Goal: Ask a question

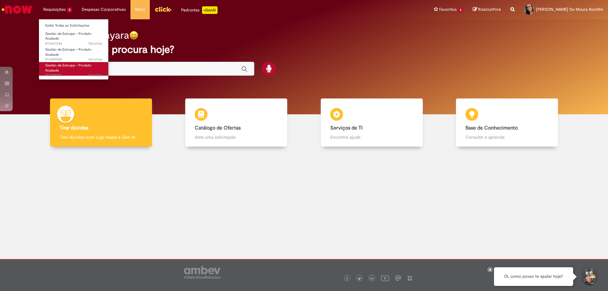
click at [63, 69] on link "Gestão de Estoque – Produto Acabado 16d atrás 16 dias atrás R13409015" at bounding box center [74, 69] width 70 height 14
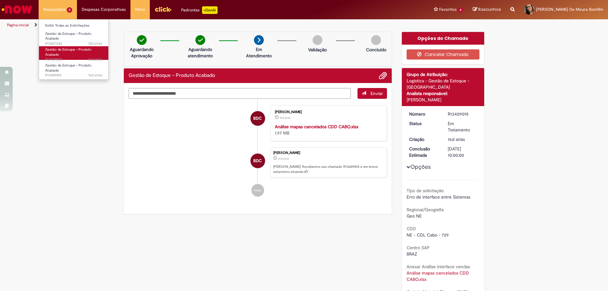
click at [72, 54] on link "Gestão de Estoque – Produto Acabado 16d atrás 16 dias atrás R13409858" at bounding box center [74, 53] width 70 height 14
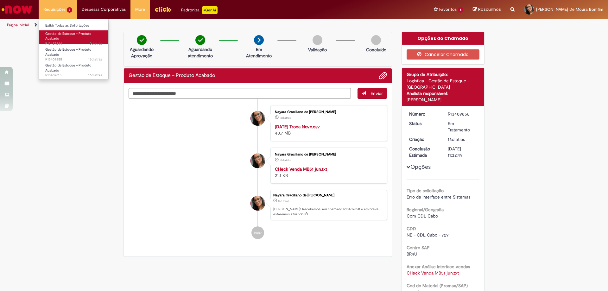
click at [65, 38] on link "Gestão de Estoque – Produto Acabado 10d atrás 10 dias atrás R13427244" at bounding box center [74, 37] width 70 height 14
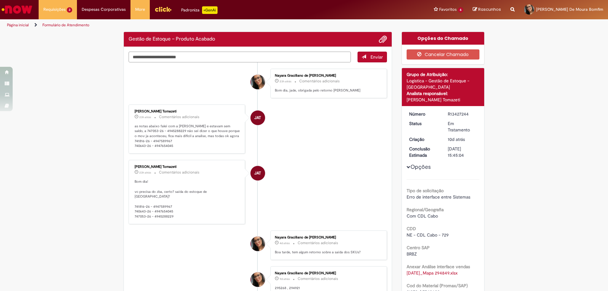
click at [178, 56] on textarea "Digite sua mensagem aqui..." at bounding box center [240, 57] width 222 height 11
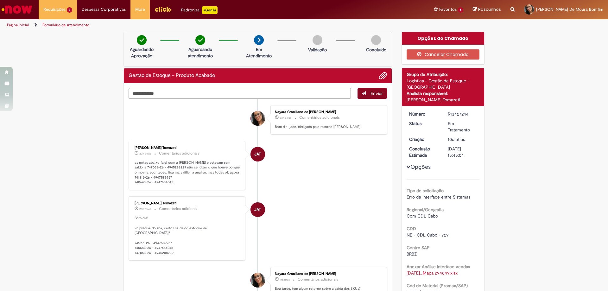
type textarea "**********"
click at [377, 91] on span "Enviar" at bounding box center [376, 94] width 12 height 6
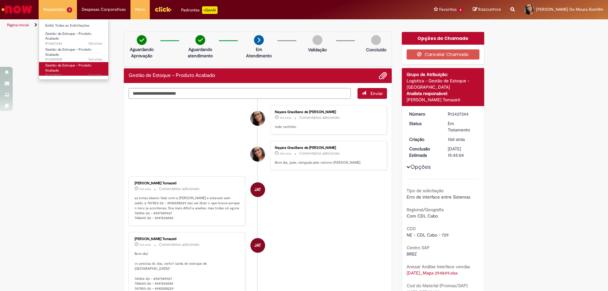
click at [80, 63] on span "Gestão de Estoque – Produto Acabado" at bounding box center [68, 68] width 46 height 10
